Goal: Task Accomplishment & Management: Manage account settings

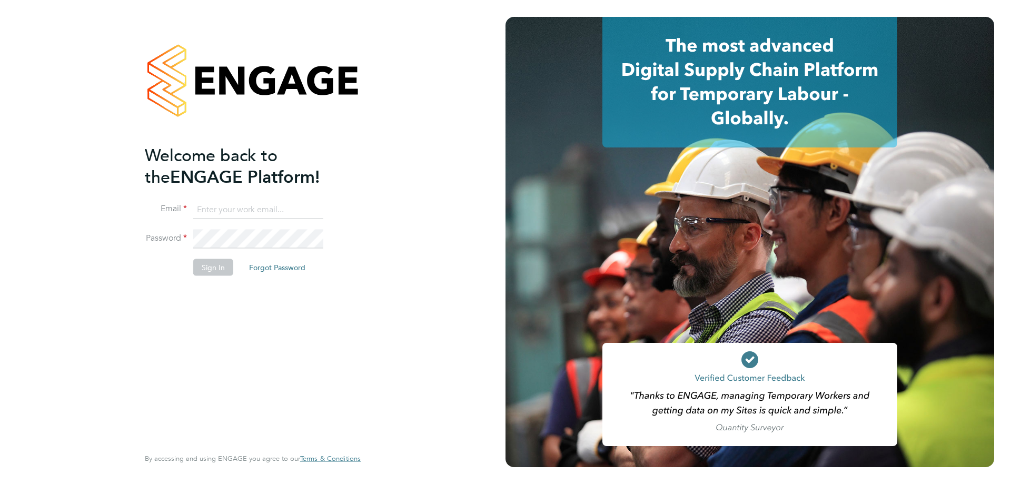
type input "[EMAIL_ADDRESS][DOMAIN_NAME]"
click at [213, 269] on button "Sign In" at bounding box center [213, 266] width 40 height 17
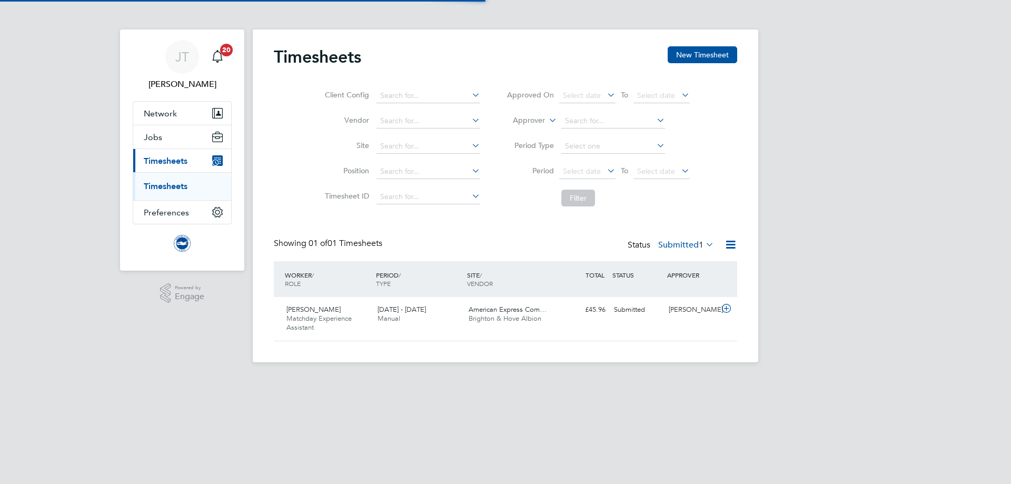
scroll to position [27, 92]
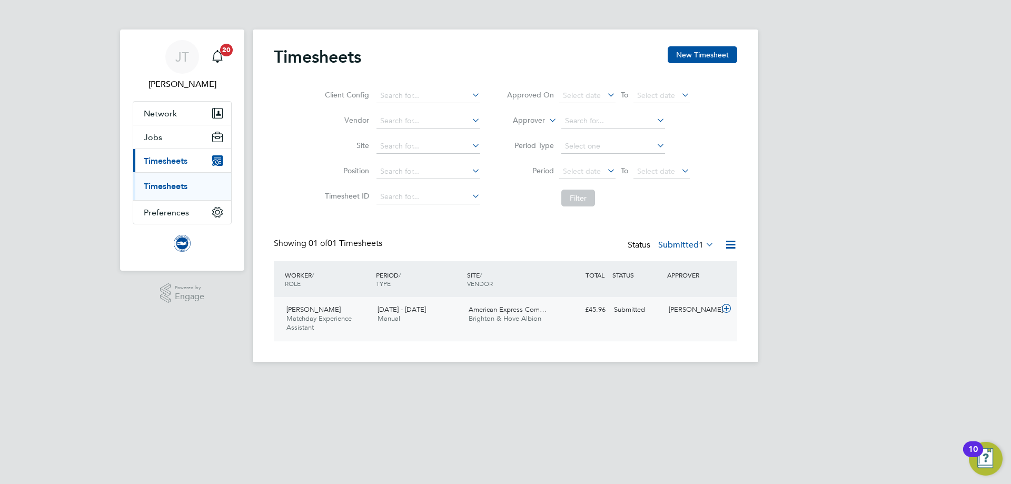
click at [716, 311] on div "Jemma Thrower" at bounding box center [691, 309] width 55 height 17
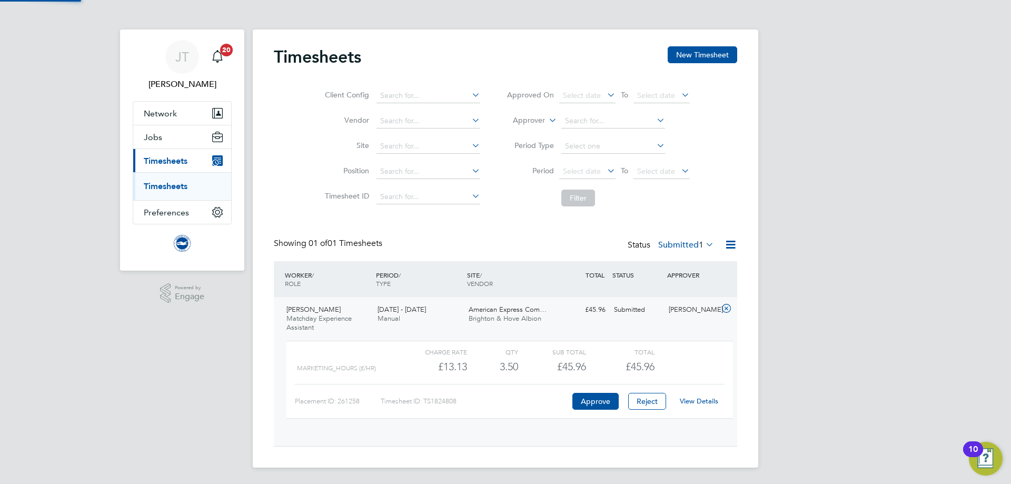
scroll to position [18, 103]
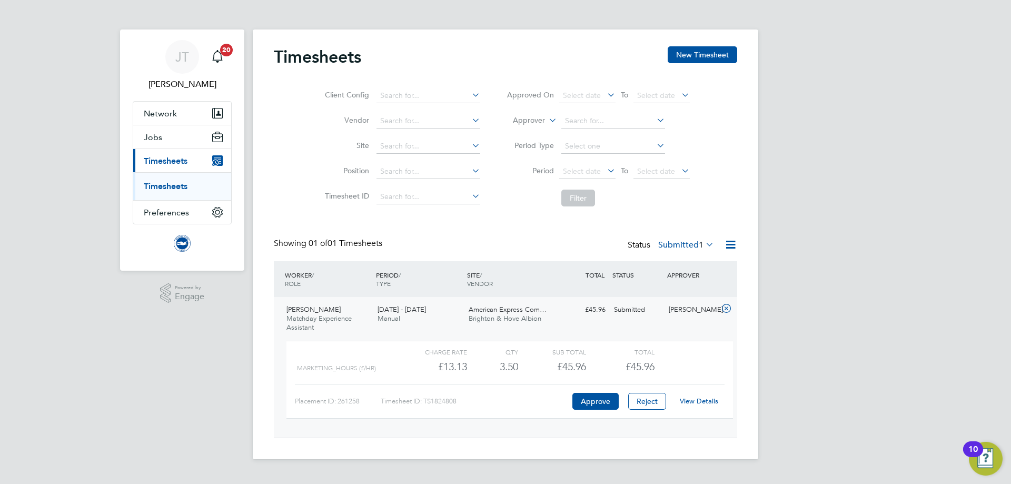
click at [691, 402] on link "View Details" at bounding box center [699, 400] width 38 height 9
click at [163, 191] on li "Timesheets" at bounding box center [183, 186] width 79 height 11
click at [168, 187] on link "Timesheets" at bounding box center [166, 186] width 44 height 10
click at [160, 134] on span "Jobs" at bounding box center [153, 137] width 18 height 10
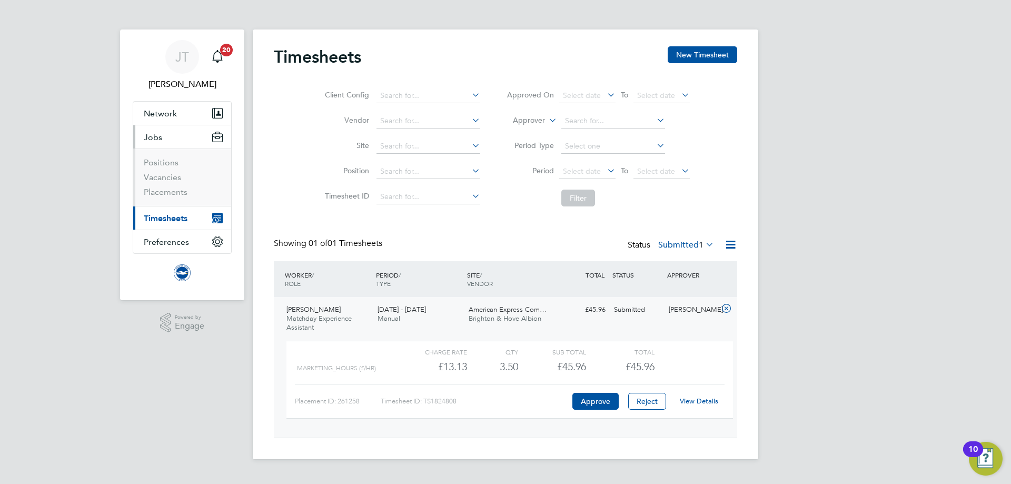
click at [170, 169] on li "Positions" at bounding box center [183, 164] width 79 height 15
click at [172, 165] on link "Positions" at bounding box center [161, 162] width 35 height 10
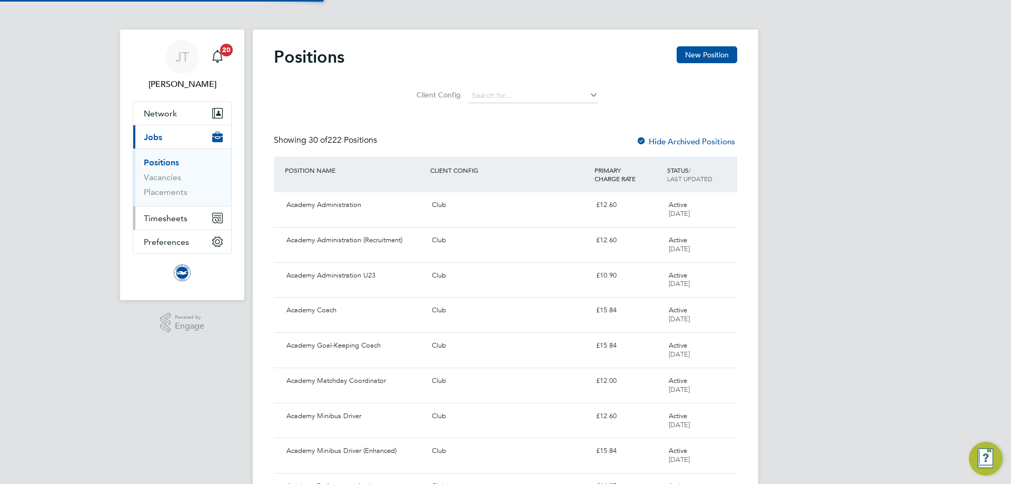
click at [167, 219] on span "Timesheets" at bounding box center [166, 218] width 44 height 10
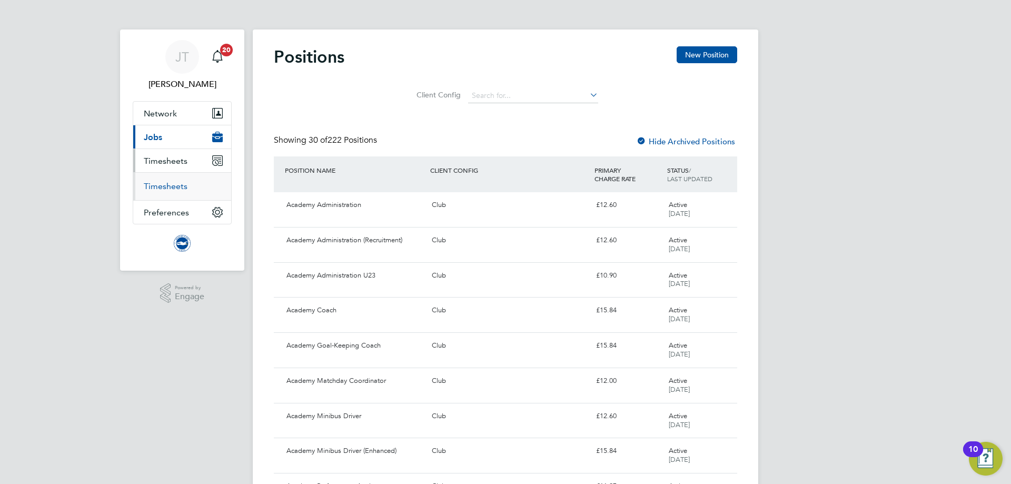
click at [173, 188] on link "Timesheets" at bounding box center [166, 186] width 44 height 10
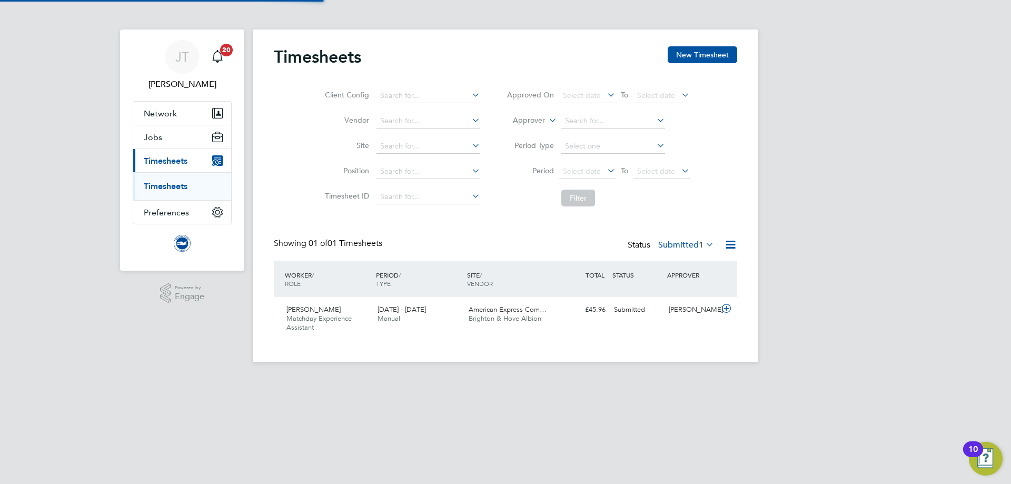
scroll to position [27, 92]
click at [726, 307] on icon at bounding box center [726, 308] width 13 height 8
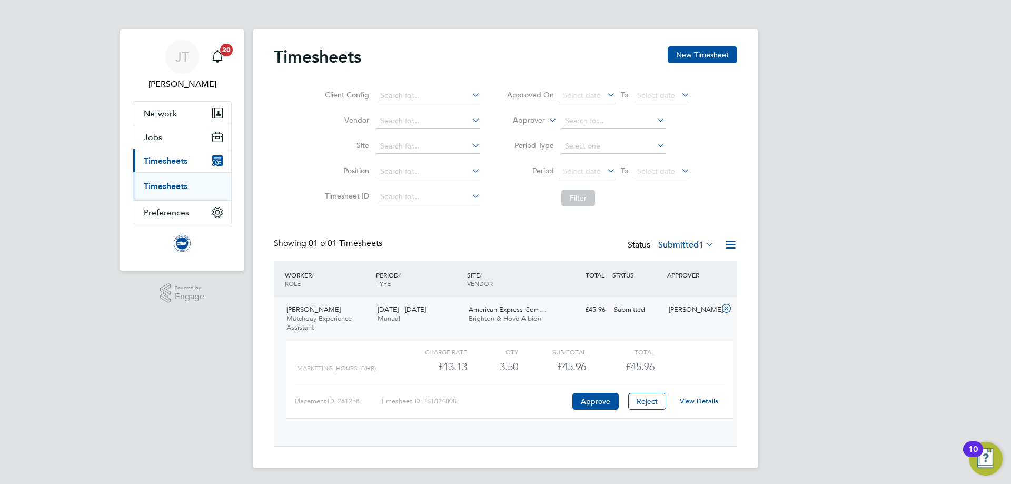
scroll to position [18, 103]
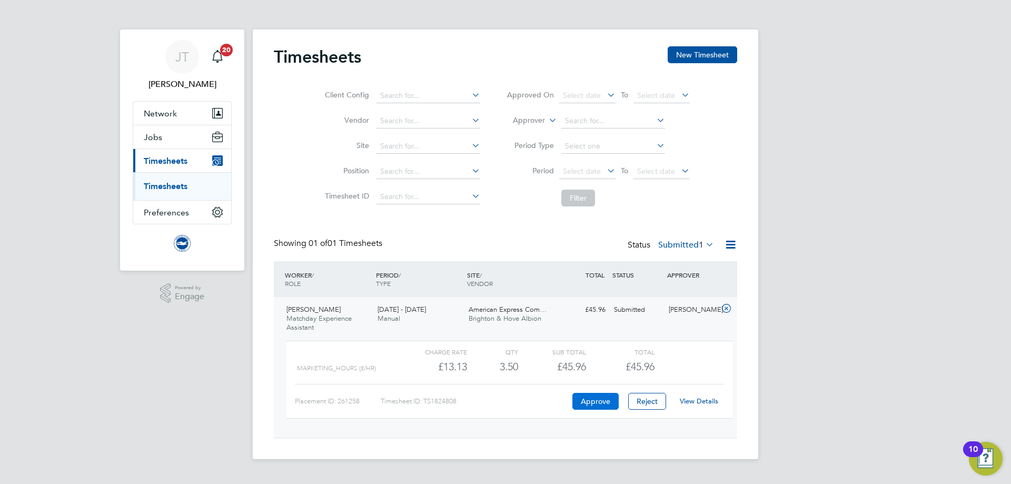
click at [583, 401] on button "Approve" at bounding box center [595, 401] width 46 height 17
click at [591, 400] on button "Approve" at bounding box center [595, 401] width 46 height 17
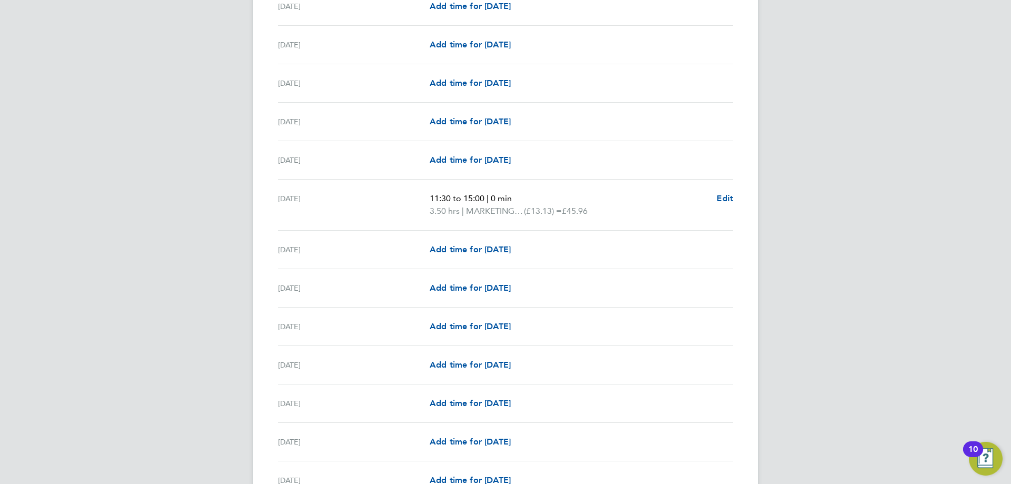
scroll to position [1119, 0]
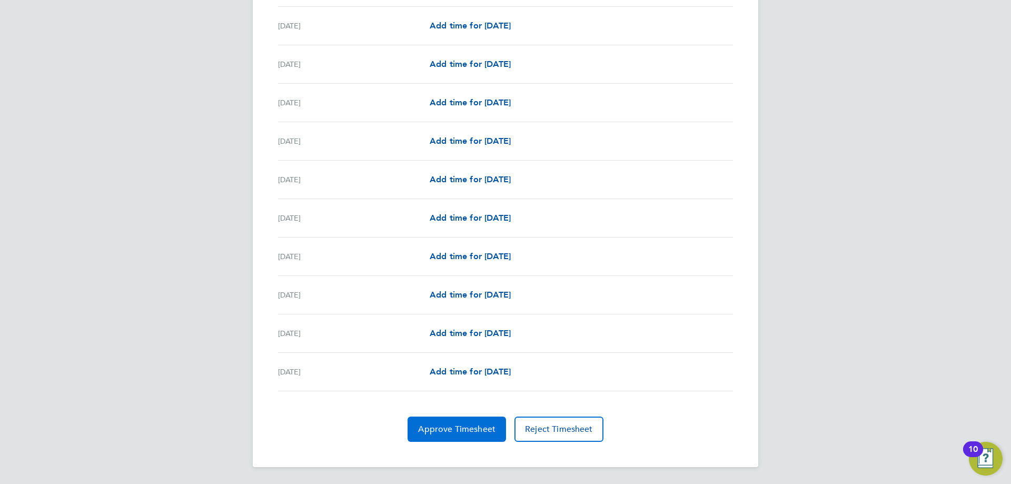
click at [445, 431] on span "Approve Timesheet" at bounding box center [456, 429] width 77 height 11
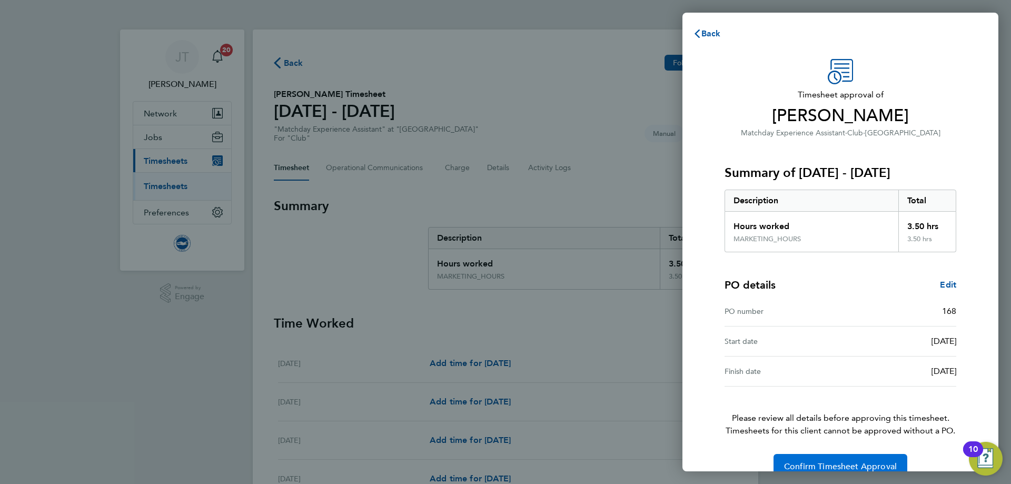
click at [828, 464] on span "Confirm Timesheet Approval" at bounding box center [840, 466] width 113 height 11
